Goal: Information Seeking & Learning: Learn about a topic

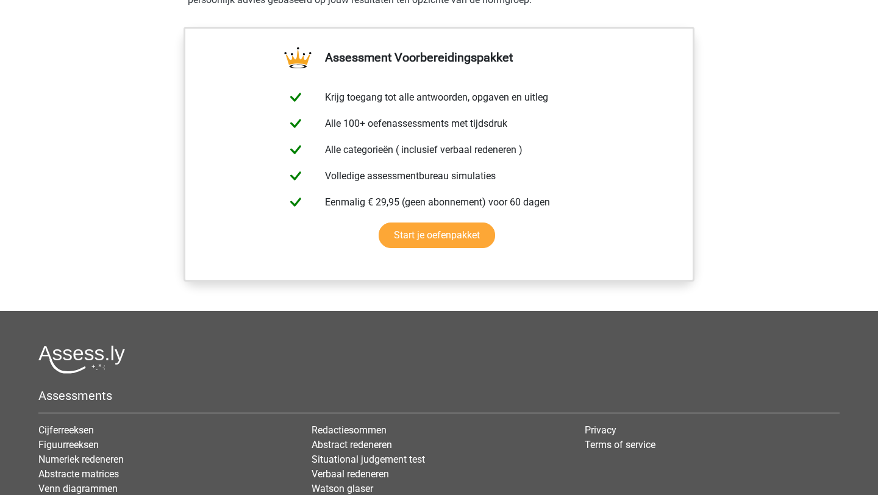
scroll to position [1067, 0]
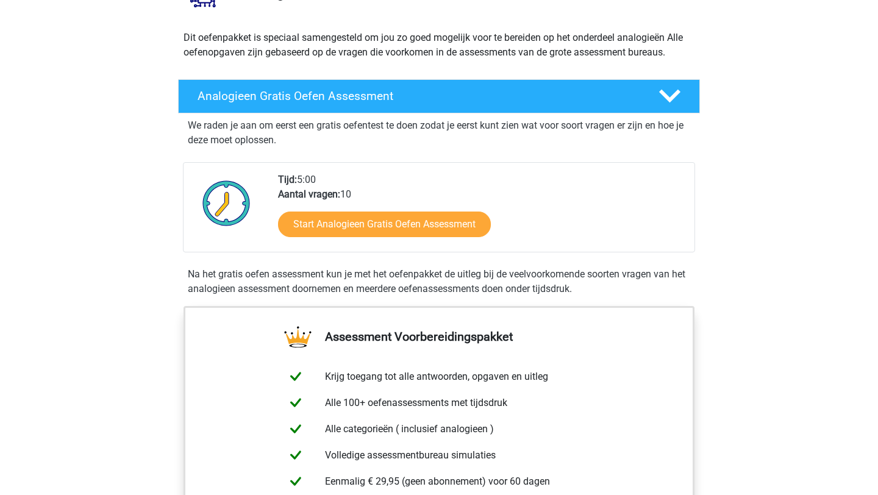
scroll to position [124, 0]
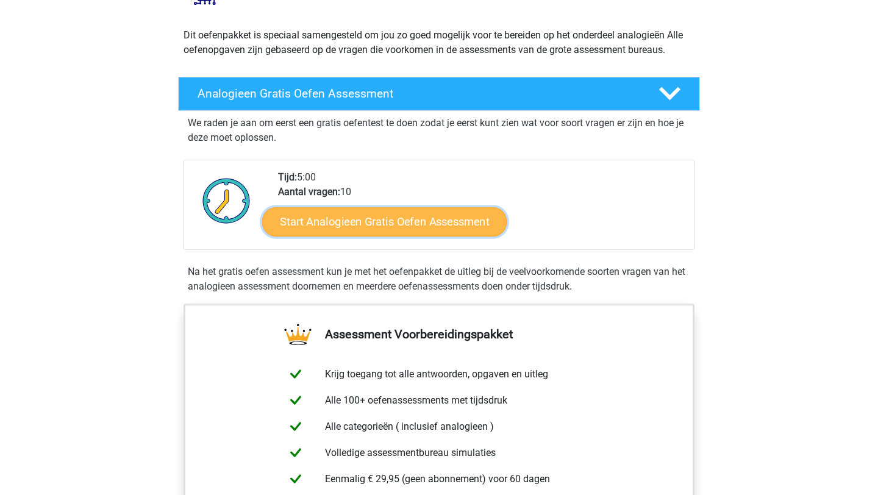
click at [445, 217] on link "Start Analogieen Gratis Oefen Assessment" at bounding box center [384, 221] width 245 height 29
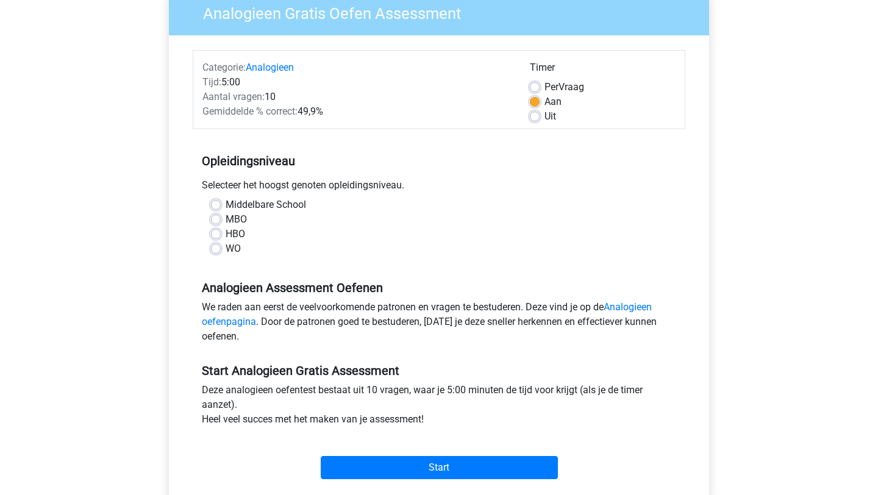
scroll to position [112, 0]
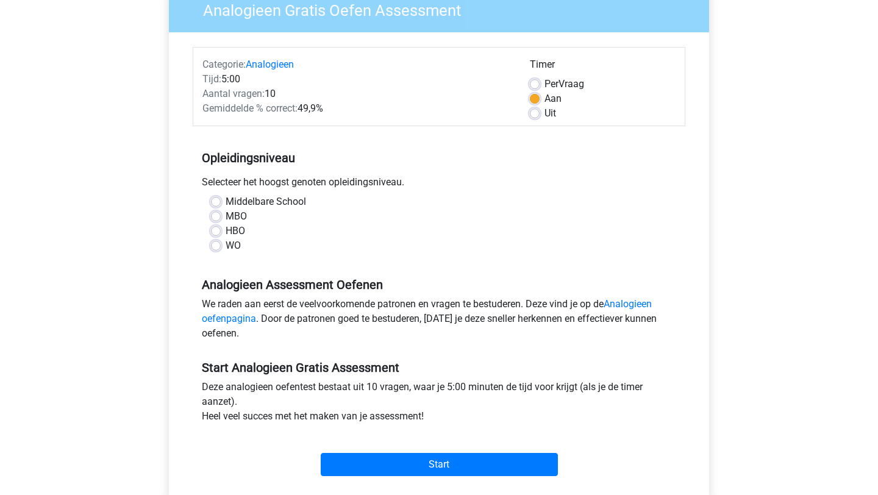
click at [229, 246] on label "WO" at bounding box center [233, 245] width 15 height 15
click at [221, 246] on input "WO" at bounding box center [216, 244] width 10 height 12
radio input "true"
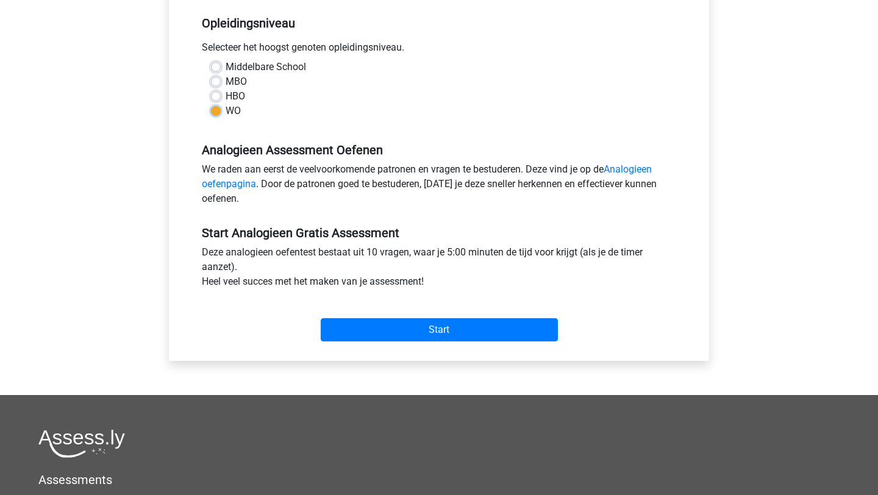
scroll to position [251, 0]
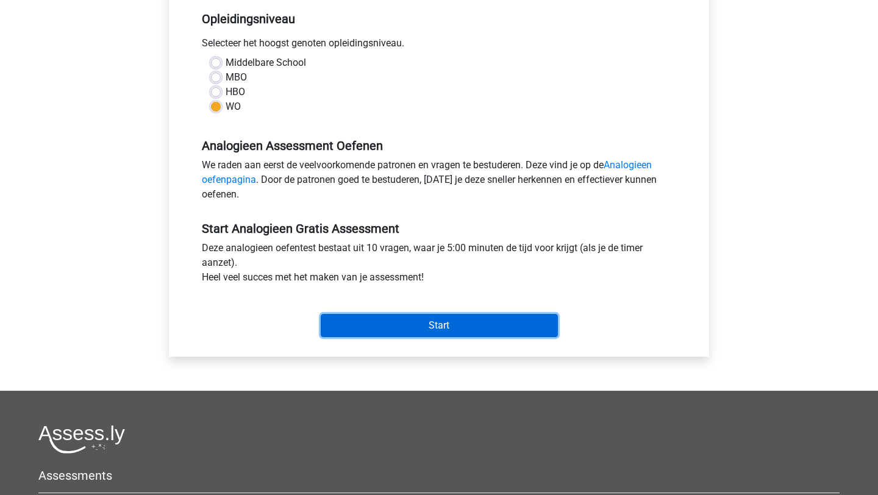
click at [438, 332] on input "Start" at bounding box center [439, 325] width 237 height 23
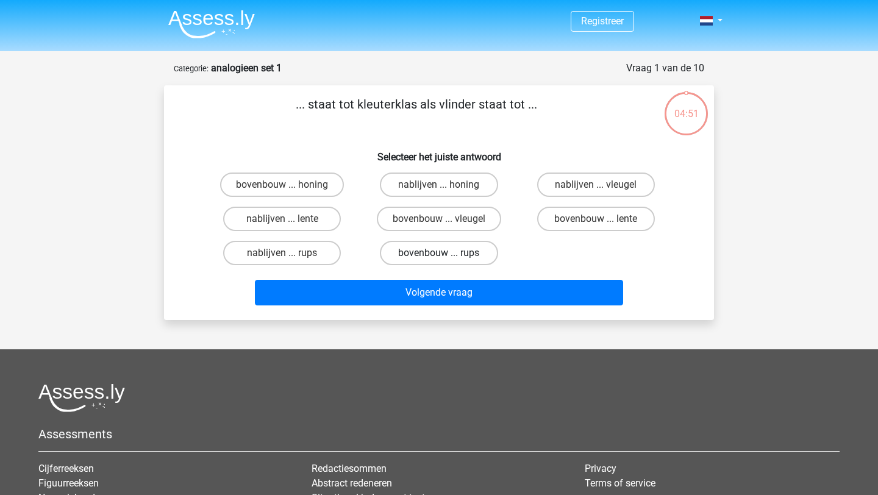
click at [442, 251] on label "bovenbouw ... rups" at bounding box center [439, 253] width 118 height 24
click at [442, 253] on input "bovenbouw ... rups" at bounding box center [443, 257] width 8 height 8
radio input "true"
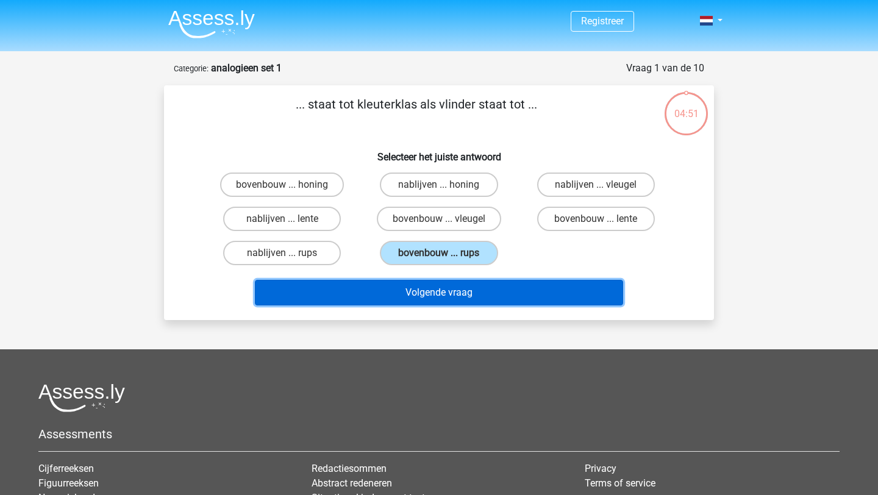
click at [439, 293] on button "Volgende vraag" at bounding box center [439, 293] width 369 height 26
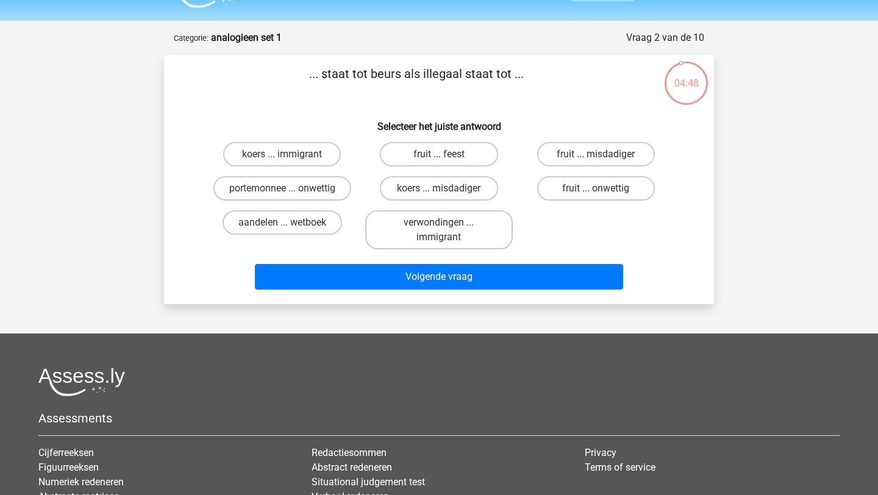
scroll to position [26, 0]
